Goal: Entertainment & Leisure: Consume media (video, audio)

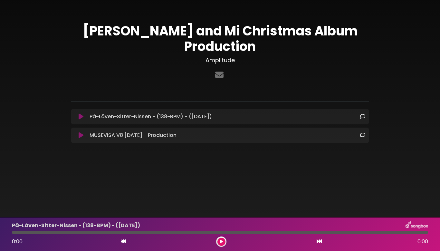
click at [80, 113] on icon at bounding box center [81, 116] width 5 height 6
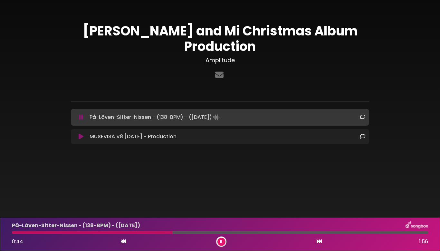
click at [373, 233] on div at bounding box center [220, 232] width 416 height 3
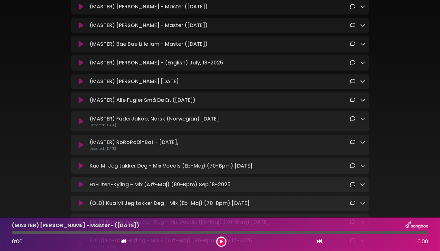
scroll to position [132, 0]
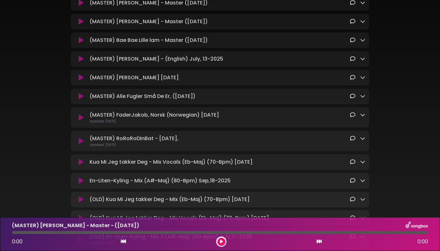
click at [85, 159] on button at bounding box center [81, 162] width 12 height 6
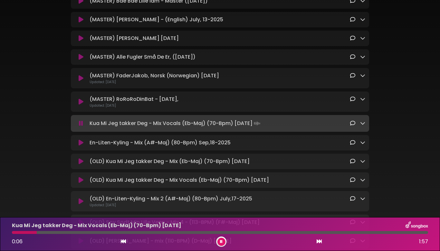
scroll to position [178, 0]
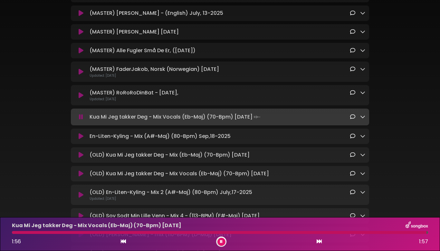
click at [221, 243] on icon at bounding box center [221, 241] width 3 height 4
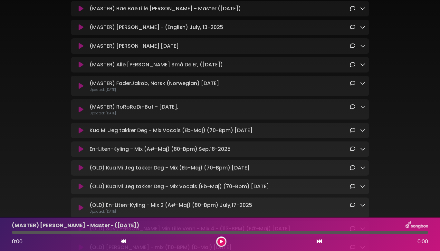
scroll to position [172, 0]
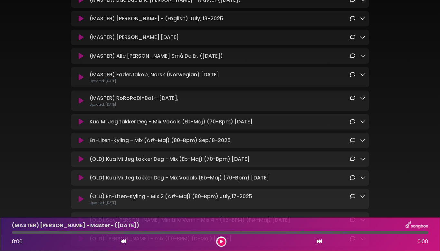
click at [82, 133] on div "En-Liten-Kyling - Mix (A#-Maj) (80-Bpm) Sep,18-2025 Loading Track..." at bounding box center [220, 140] width 298 height 15
click at [81, 137] on icon at bounding box center [81, 140] width 5 height 6
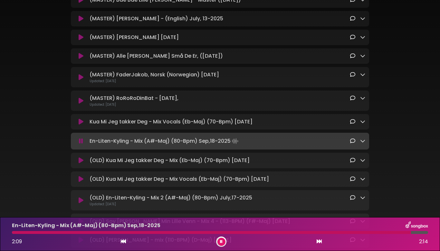
click at [219, 241] on button at bounding box center [221, 241] width 8 height 8
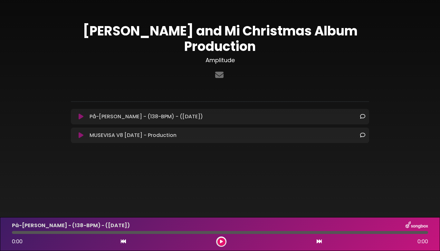
click at [83, 127] on div "MUSEVISA V8 [DATE] - Production Loading Track..." at bounding box center [220, 134] width 298 height 15
click at [79, 132] on icon at bounding box center [81, 135] width 5 height 6
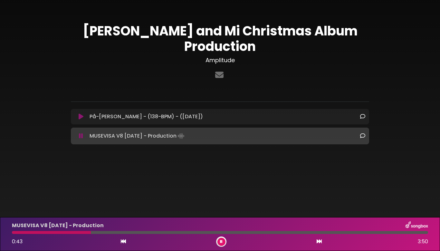
click at [158, 232] on div at bounding box center [220, 232] width 416 height 3
click at [371, 233] on div at bounding box center [220, 232] width 416 height 3
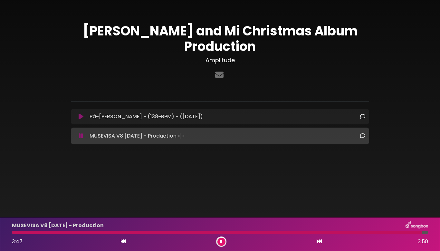
click at [221, 244] on button at bounding box center [221, 241] width 8 height 8
